Goal: Information Seeking & Learning: Learn about a topic

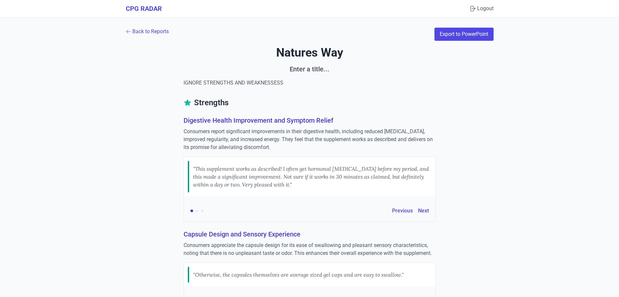
scroll to position [1722, 0]
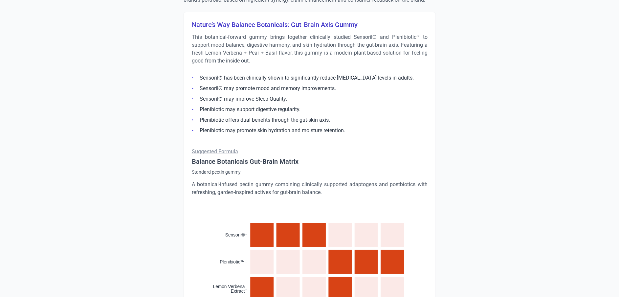
scroll to position [416, 0]
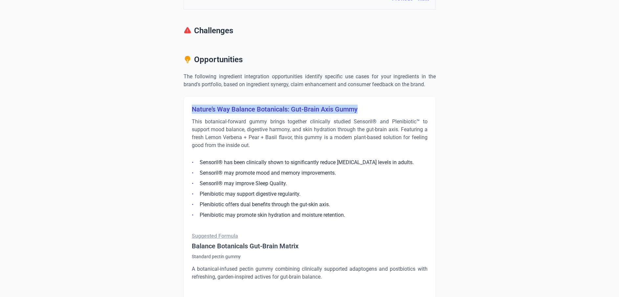
drag, startPoint x: 360, startPoint y: 105, endPoint x: 120, endPoint y: 106, distance: 240.1
copy h3 "Nature’s Way Balance Botanicals: Gut-Brain Axis Gummy"
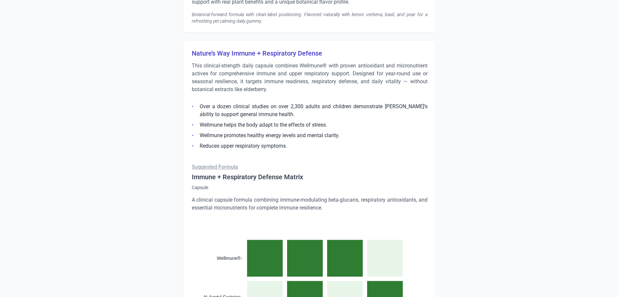
scroll to position [958, 0]
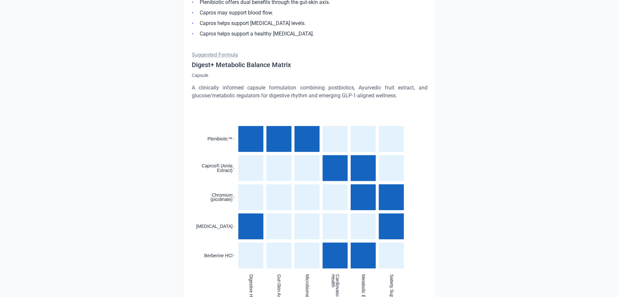
scroll to position [1525, 0]
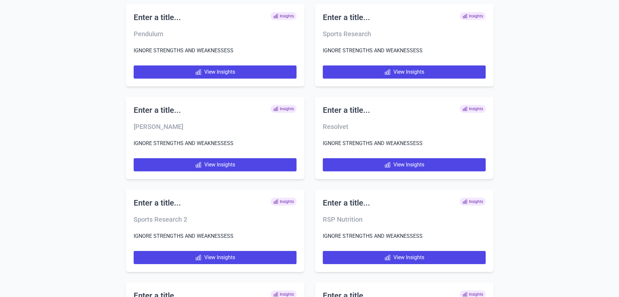
scroll to position [4038, 0]
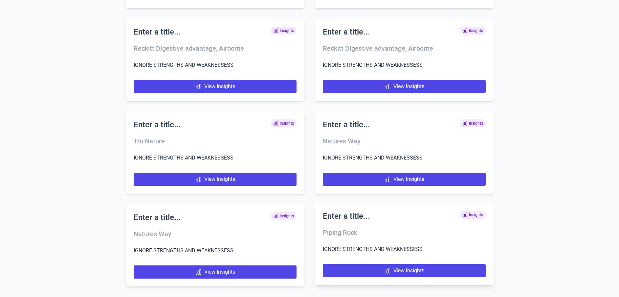
click at [389, 262] on div "Enter a title... Insights Piping Rock IGNORE STRENGTHS AND WEAKNESSESS View Ins…" at bounding box center [404, 244] width 179 height 82
click at [389, 266] on link "View Insights" at bounding box center [404, 270] width 163 height 13
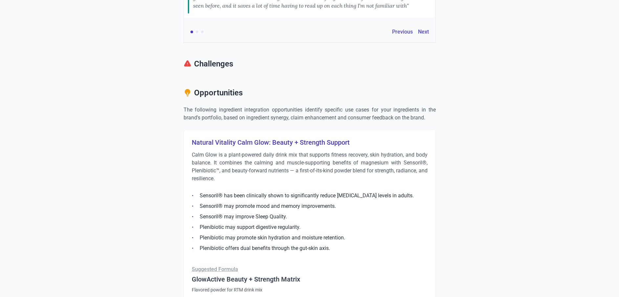
scroll to position [394, 0]
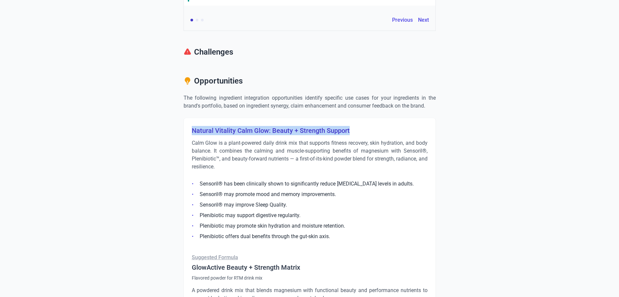
drag, startPoint x: 382, startPoint y: 128, endPoint x: 182, endPoint y: 129, distance: 199.7
copy h3 "Natural Vitality Calm Glow: Beauty + Strength Support"
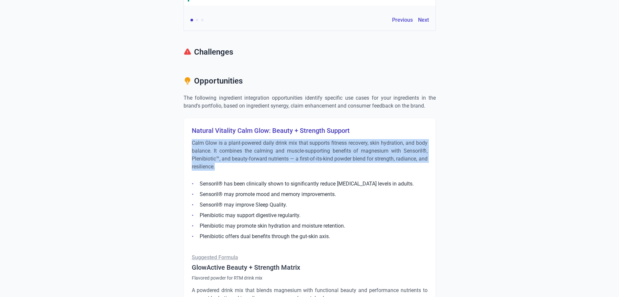
drag, startPoint x: 231, startPoint y: 168, endPoint x: 180, endPoint y: 144, distance: 57.0
copy p "Calm Glow is a plant-powered daily drink mix that supports fitness recovery, sk…"
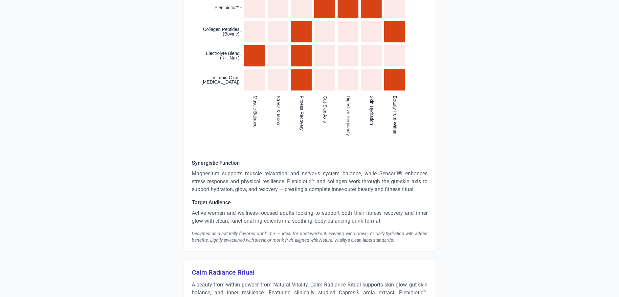
scroll to position [788, 0]
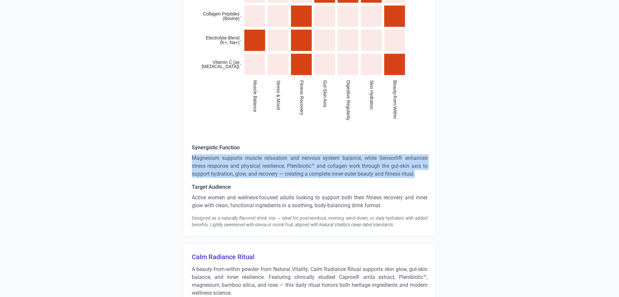
drag, startPoint x: 423, startPoint y: 171, endPoint x: 180, endPoint y: 160, distance: 242.7
click at [180, 160] on div "Strengths Digestive Health Improvement and Symptom Relief Consumers report sign…" at bounding box center [310, 223] width 368 height 1828
copy p "Magnesium supports muscle relaxation and nervous system balance, while Sensoril…"
click at [258, 176] on p "Magnesium supports muscle relaxation and nervous system balance, while Sensoril…" at bounding box center [310, 166] width 236 height 24
drag, startPoint x: 430, startPoint y: 172, endPoint x: 190, endPoint y: 157, distance: 240.9
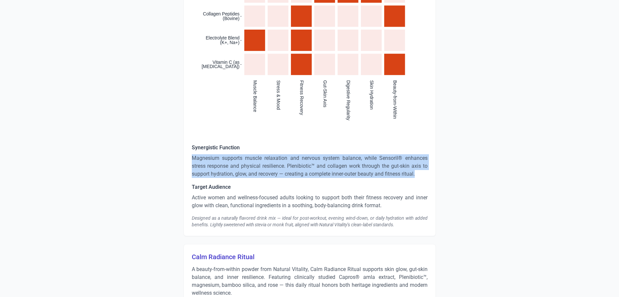
copy p "Magnesium supports muscle relaxation and nervous system balance, while Sensoril…"
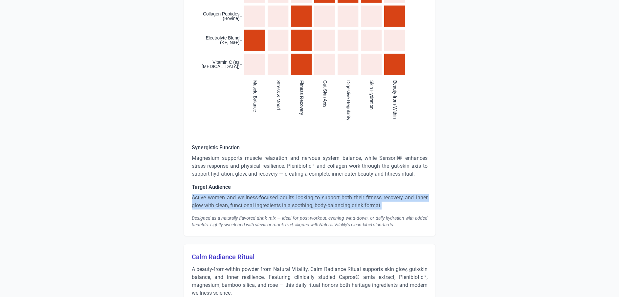
drag, startPoint x: 383, startPoint y: 205, endPoint x: 184, endPoint y: 199, distance: 199.5
copy p "Active women and wellness-focused adults looking to support both their fitness …"
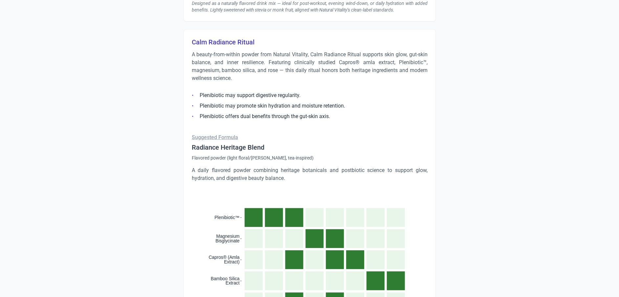
scroll to position [936, 0]
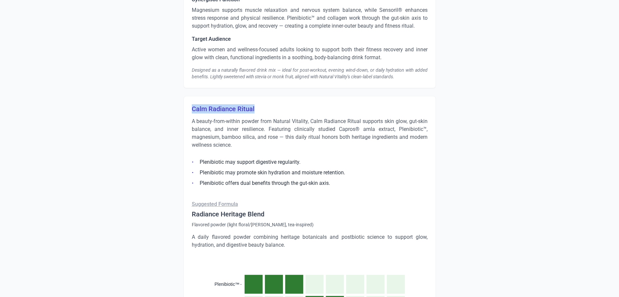
drag, startPoint x: 261, startPoint y: 104, endPoint x: 176, endPoint y: 106, distance: 84.8
click at [176, 106] on div "Strengths Digestive Health Improvement and Symptom Relief Consumers report sign…" at bounding box center [310, 75] width 368 height 1828
copy h3 "Calm Radiance Ritual"
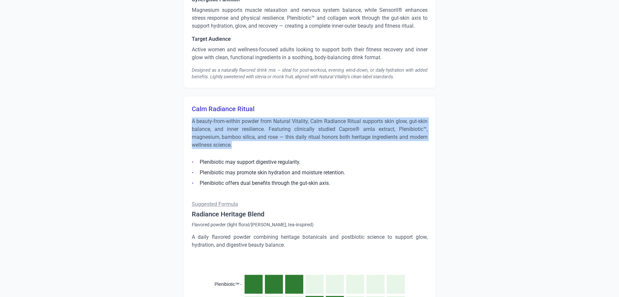
drag, startPoint x: 236, startPoint y: 143, endPoint x: 173, endPoint y: 116, distance: 68.1
click at [173, 116] on div "Strengths Digestive Health Improvement and Symptom Relief Consumers report sign…" at bounding box center [310, 75] width 368 height 1828
copy p "A beauty-from-within powder from Natural Vitality, Calm Radiance Ritual support…"
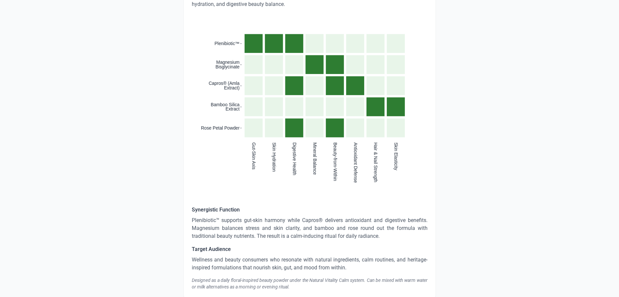
scroll to position [1281, 0]
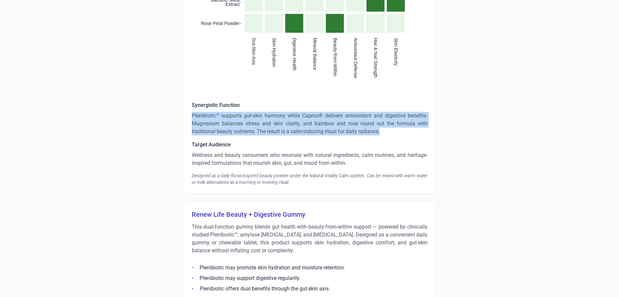
drag, startPoint x: 382, startPoint y: 130, endPoint x: 190, endPoint y: 114, distance: 192.5
copy p "Plenibiotic™ supports gut-skin harmony while Capros® delivers antioxidant and d…"
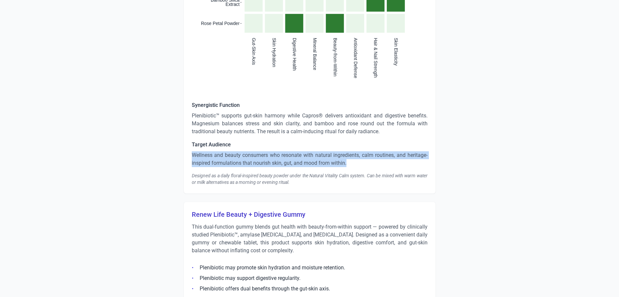
drag, startPoint x: 350, startPoint y: 161, endPoint x: 188, endPoint y: 154, distance: 162.4
copy p "Wellness and beauty consumers who resonate with natural ingredients, calm routi…"
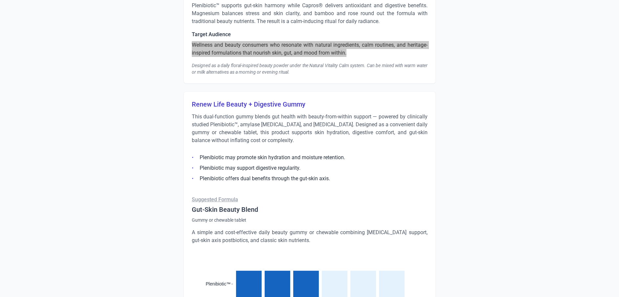
scroll to position [1429, 0]
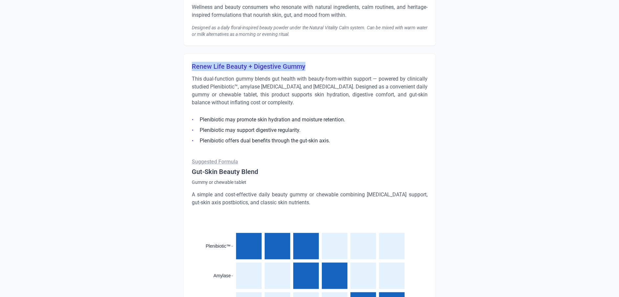
drag, startPoint x: 309, startPoint y: 67, endPoint x: 181, endPoint y: 65, distance: 128.1
copy h3 "Renew Life Beauty + Digestive Gummy"
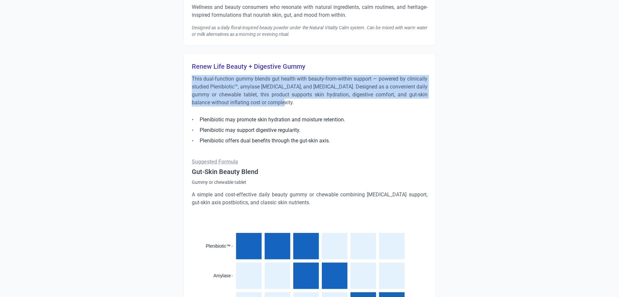
drag, startPoint x: 287, startPoint y: 102, endPoint x: 181, endPoint y: 77, distance: 109.1
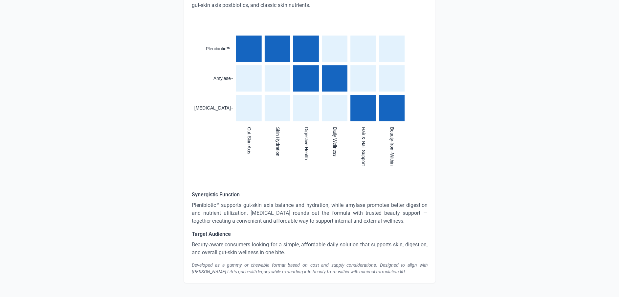
scroll to position [1639, 0]
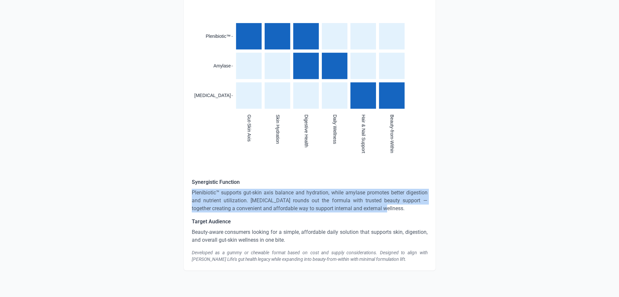
drag, startPoint x: 369, startPoint y: 206, endPoint x: 184, endPoint y: 192, distance: 185.1
click at [184, 192] on div "Renew Life Beauty + Digestive Gummy This dual-function gummy blends gut health …" at bounding box center [310, 57] width 252 height 426
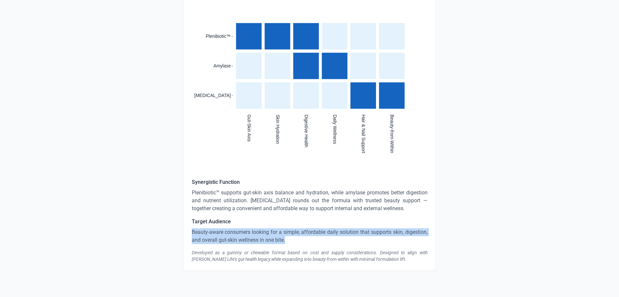
drag, startPoint x: 286, startPoint y: 238, endPoint x: 190, endPoint y: 233, distance: 96.4
click at [190, 233] on div "Renew Life Beauty + Digestive Gummy This dual-function gummy blends gut health …" at bounding box center [310, 57] width 252 height 426
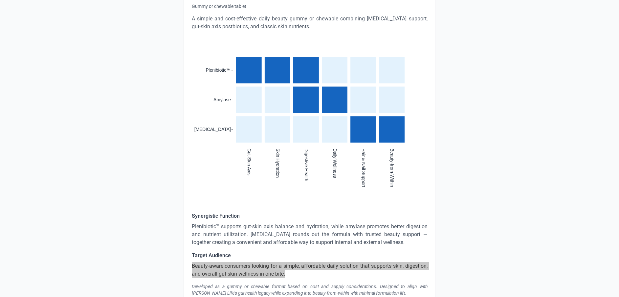
scroll to position [1589, 0]
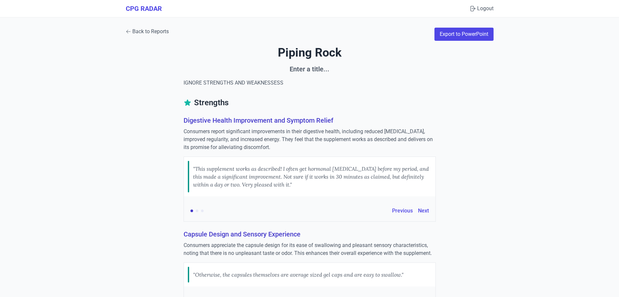
click at [148, 35] on link "Back to Reports" at bounding box center [147, 32] width 43 height 8
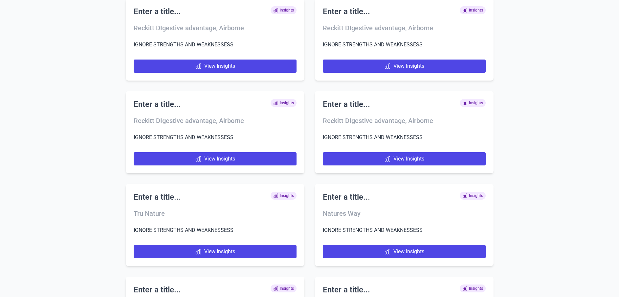
scroll to position [4131, 0]
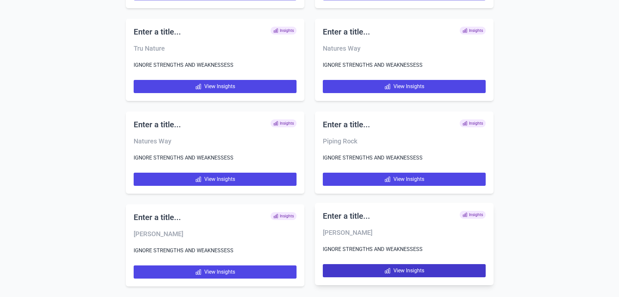
click at [407, 270] on link "View Insights" at bounding box center [404, 270] width 163 height 13
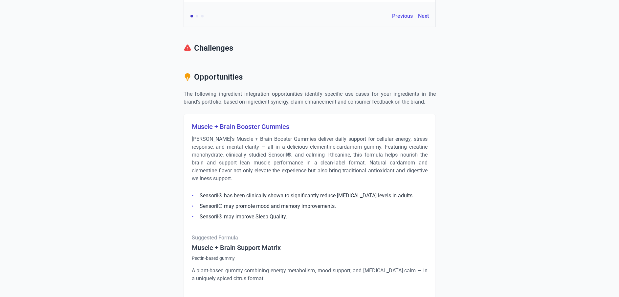
scroll to position [394, 0]
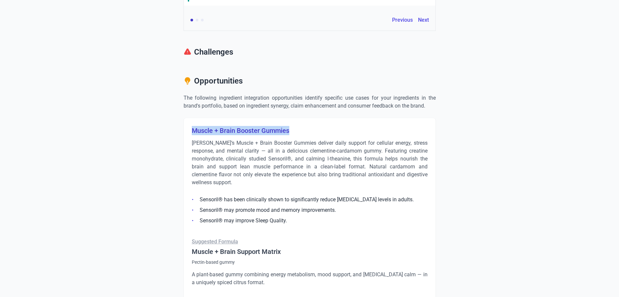
drag, startPoint x: 296, startPoint y: 128, endPoint x: 181, endPoint y: 127, distance: 114.7
copy h3 "Muscle + Brain Booster Gummies"
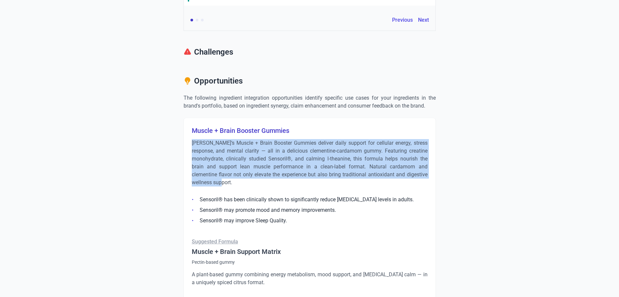
drag, startPoint x: 244, startPoint y: 184, endPoint x: 177, endPoint y: 142, distance: 79.7
copy p "MaryRuth’s Muscle + Brain Booster Gummies deliver daily support for cellular en…"
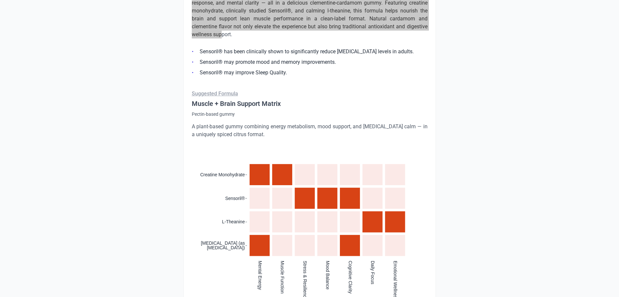
scroll to position [739, 0]
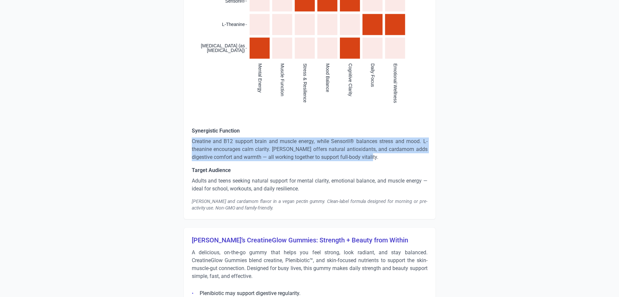
drag, startPoint x: 395, startPoint y: 160, endPoint x: 190, endPoint y: 140, distance: 205.6
copy p "Creatine and B12 support brain and muscle energy, while Sensoril® balances stre…"
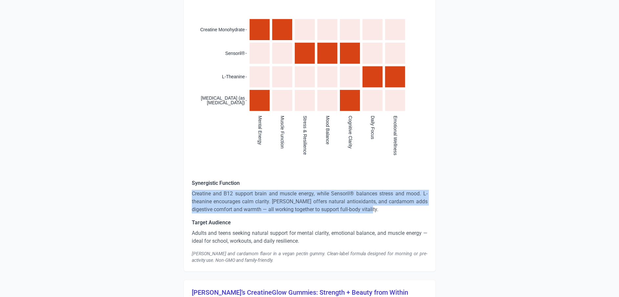
scroll to position [690, 0]
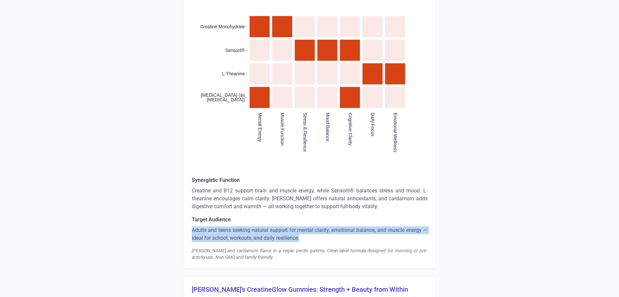
drag, startPoint x: 300, startPoint y: 238, endPoint x: 189, endPoint y: 228, distance: 112.2
click at [189, 228] on div "Muscle + Brain Booster Gummies MaryRuth’s Muscle + Brain Booster Gummies delive…" at bounding box center [310, 45] width 252 height 446
copy p "Adults and teens seeking natural support for mental clarity, emotional balance,…"
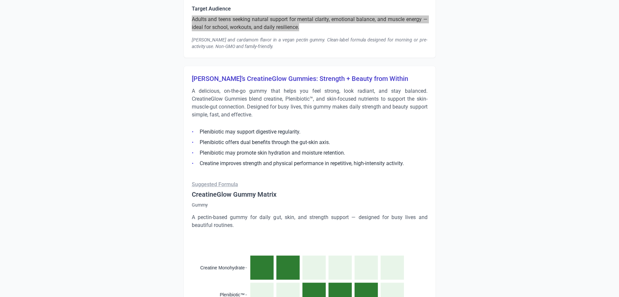
scroll to position [936, 0]
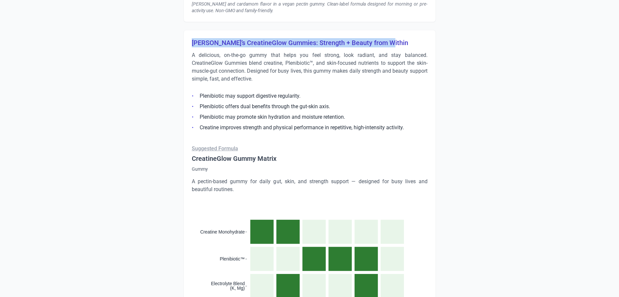
drag, startPoint x: 362, startPoint y: 44, endPoint x: 180, endPoint y: 41, distance: 182.0
copy h3 "MaryRuth’s CreatineGlow Gummies: Strength + Beauty from Within"
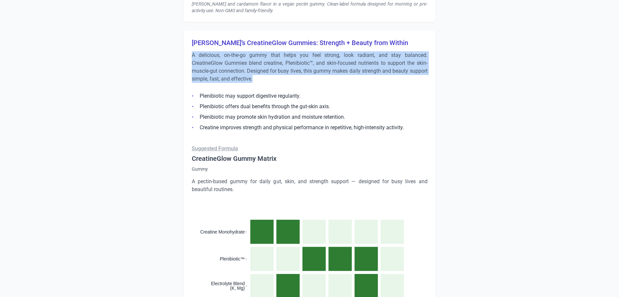
drag, startPoint x: 273, startPoint y: 80, endPoint x: 191, endPoint y: 57, distance: 86.0
click at [191, 57] on div "MaryRuth’s CreatineGlow Gummies: Strength + Beauty from Within A delicious, on-…" at bounding box center [310, 262] width 252 height 464
copy p "A delicious, on-the-go gummy that helps you feel strong, look radiant, and stay…"
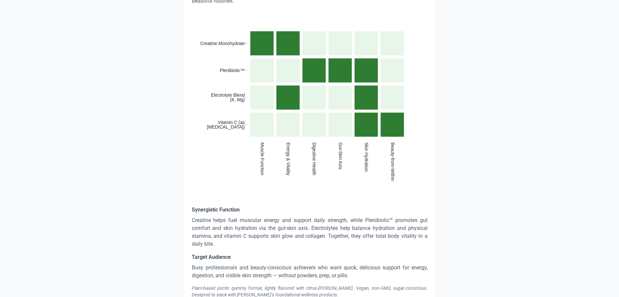
scroll to position [1160, 0]
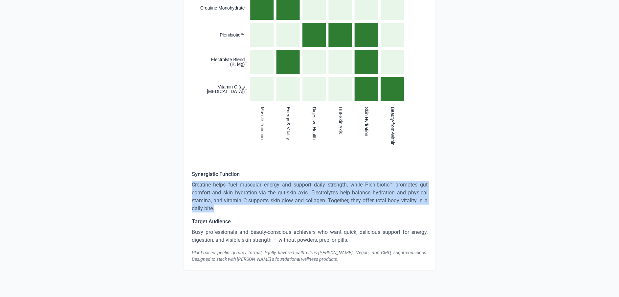
drag, startPoint x: 193, startPoint y: 182, endPoint x: 221, endPoint y: 205, distance: 36.6
click at [221, 205] on div "MaryRuth’s CreatineGlow Gummies: Strength + Beauty from Within A delicious, on-…" at bounding box center [310, 38] width 252 height 464
copy p "Creatine helps fuel muscular energy and support daily strength, while Plenibiot…"
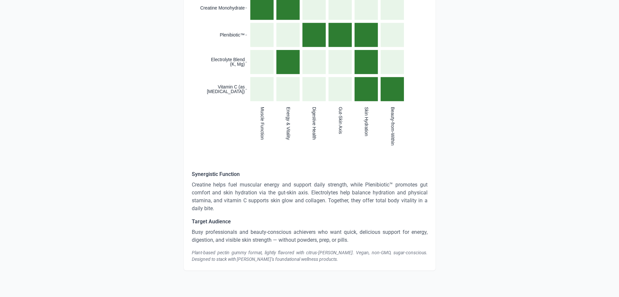
click at [265, 236] on p "Busy professionals and beauty-conscious achievers who want quick, delicious sup…" at bounding box center [310, 236] width 236 height 16
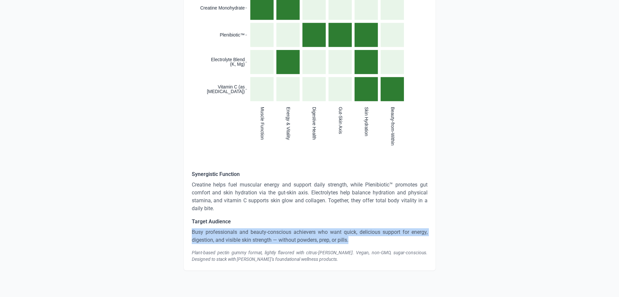
drag, startPoint x: 357, startPoint y: 238, endPoint x: 191, endPoint y: 232, distance: 165.7
click at [191, 232] on div "MaryRuth’s CreatineGlow Gummies: Strength + Beauty from Within A delicious, on-…" at bounding box center [310, 38] width 252 height 464
copy p "Busy professionals and beauty-conscious achievers who want quick, delicious sup…"
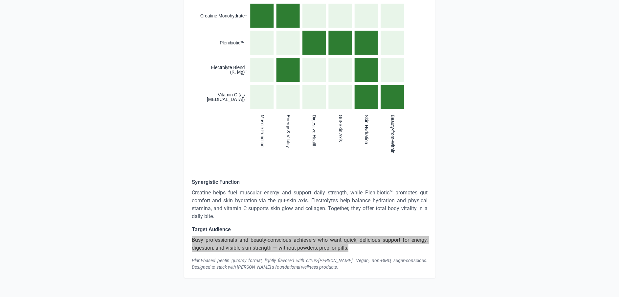
scroll to position [1111, 0]
